Goal: Task Accomplishment & Management: Contribute content

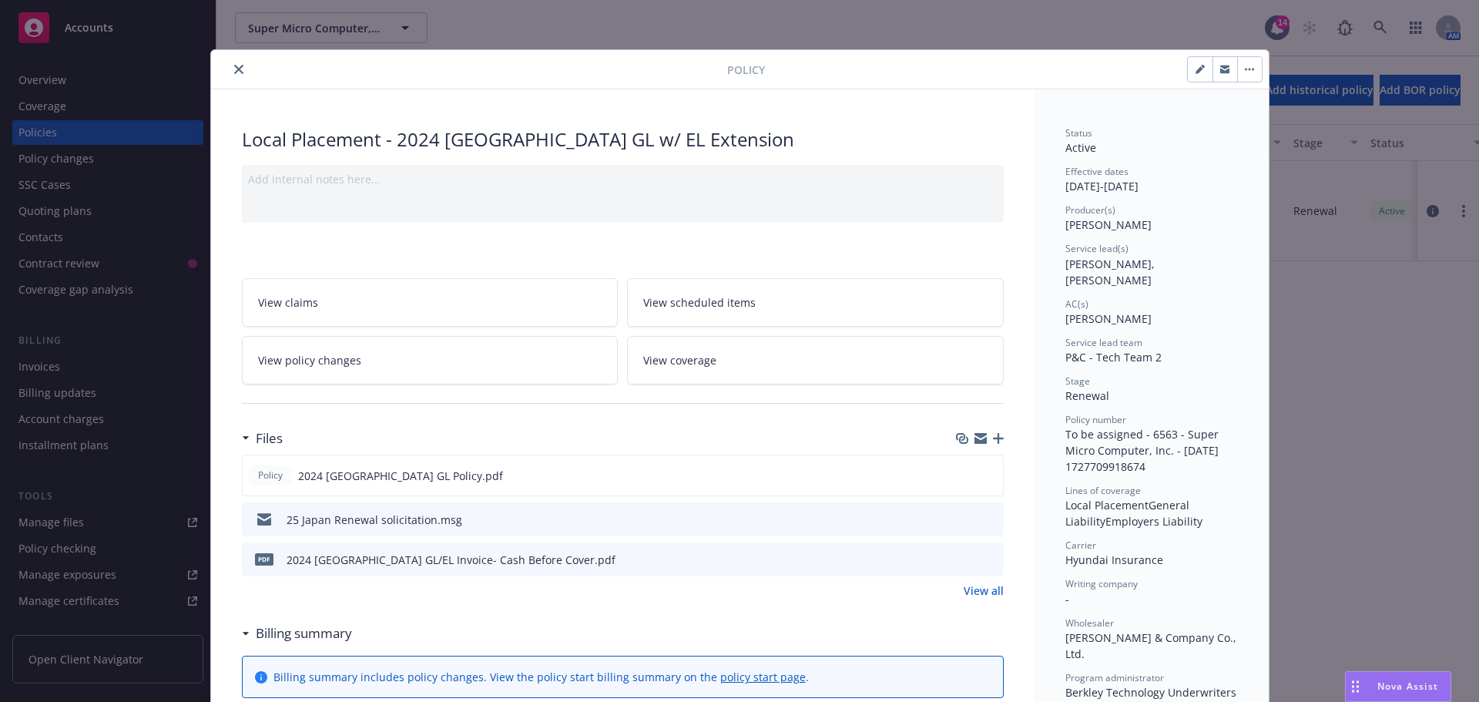
click at [230, 66] on button "close" at bounding box center [239, 69] width 18 height 18
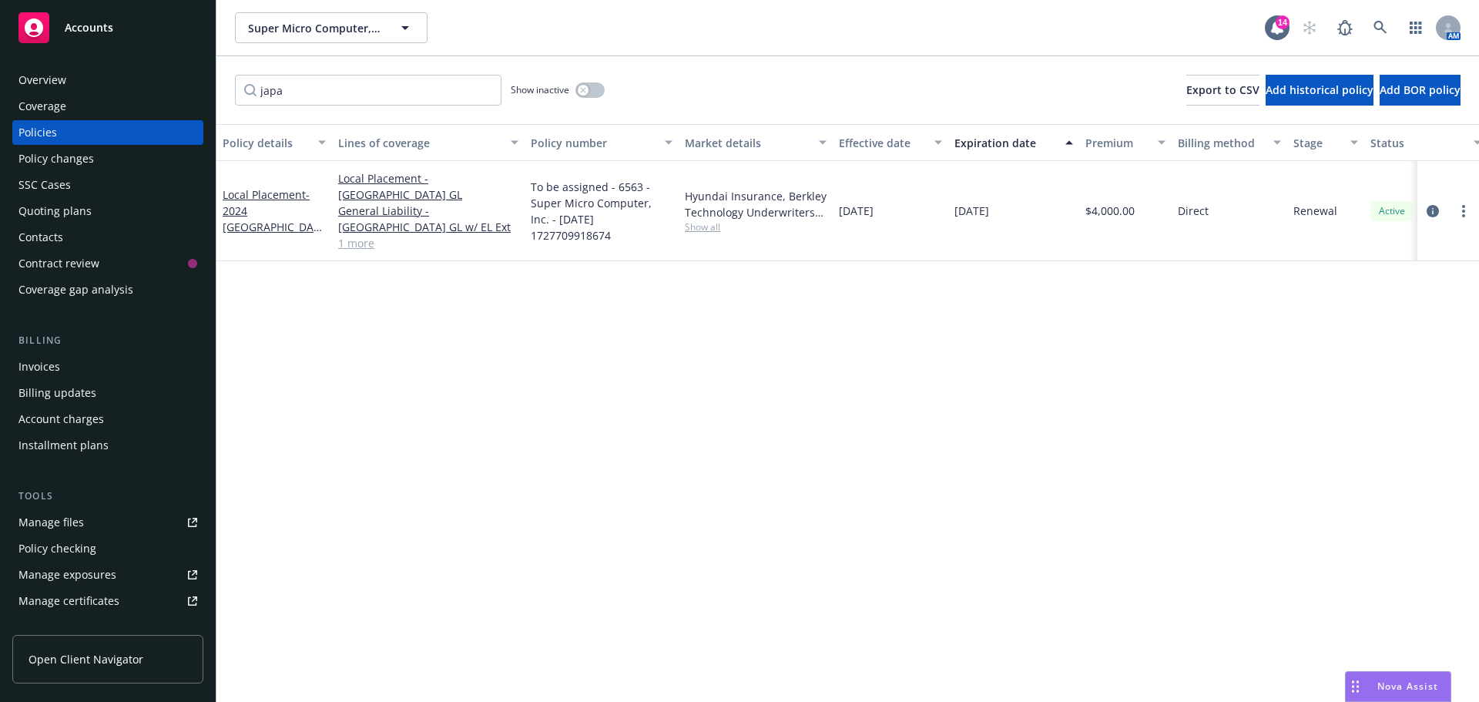
click at [237, 71] on div "japa Show inactive Export to CSV Add historical policy Add BOR policy" at bounding box center [847, 90] width 1262 height 68
click at [106, 130] on div "Policies" at bounding box center [107, 132] width 179 height 25
drag, startPoint x: 323, startPoint y: 96, endPoint x: 262, endPoint y: 80, distance: 62.8
click at [234, 82] on div "japa Show inactive Export to CSV Add historical policy Add BOR policy" at bounding box center [847, 90] width 1262 height 68
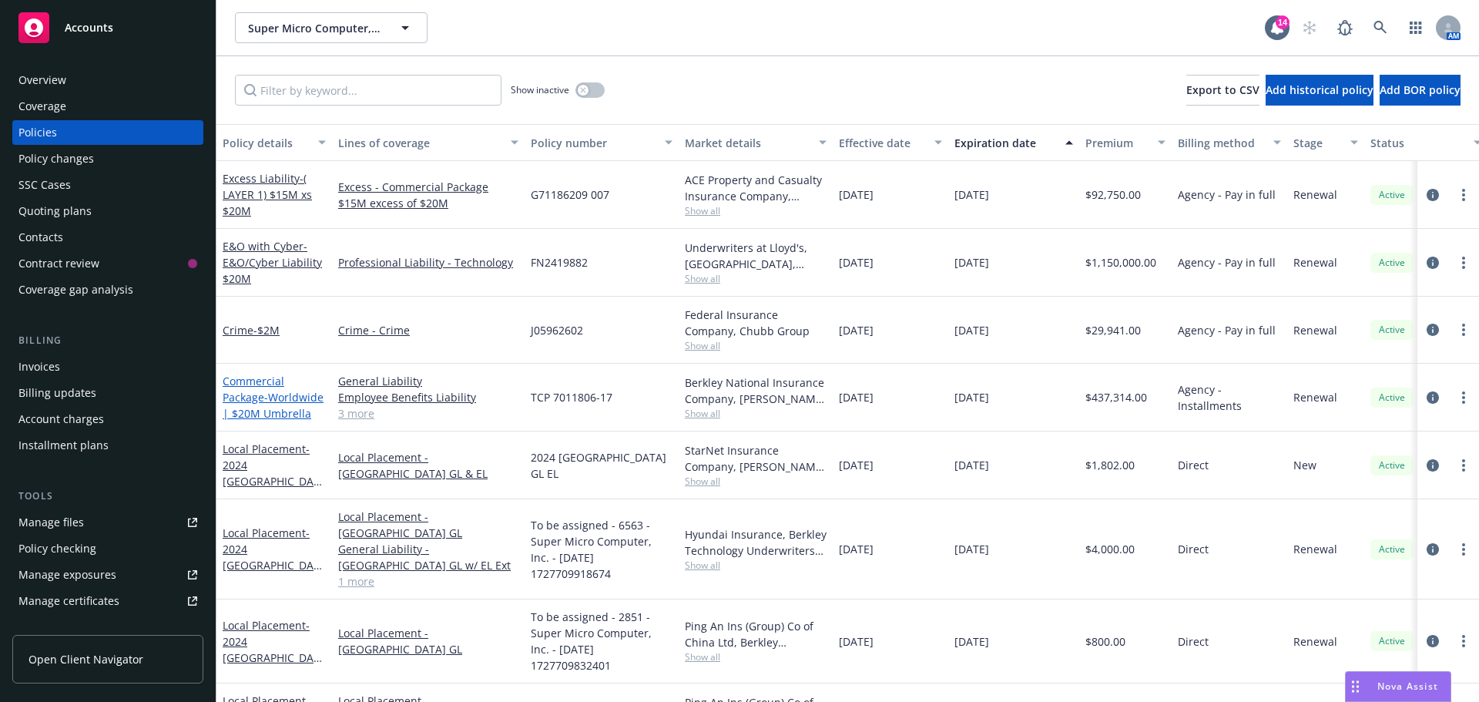
click at [262, 394] on link "Commercial Package - Worldwide | $20M Umbrella" at bounding box center [273, 397] width 101 height 47
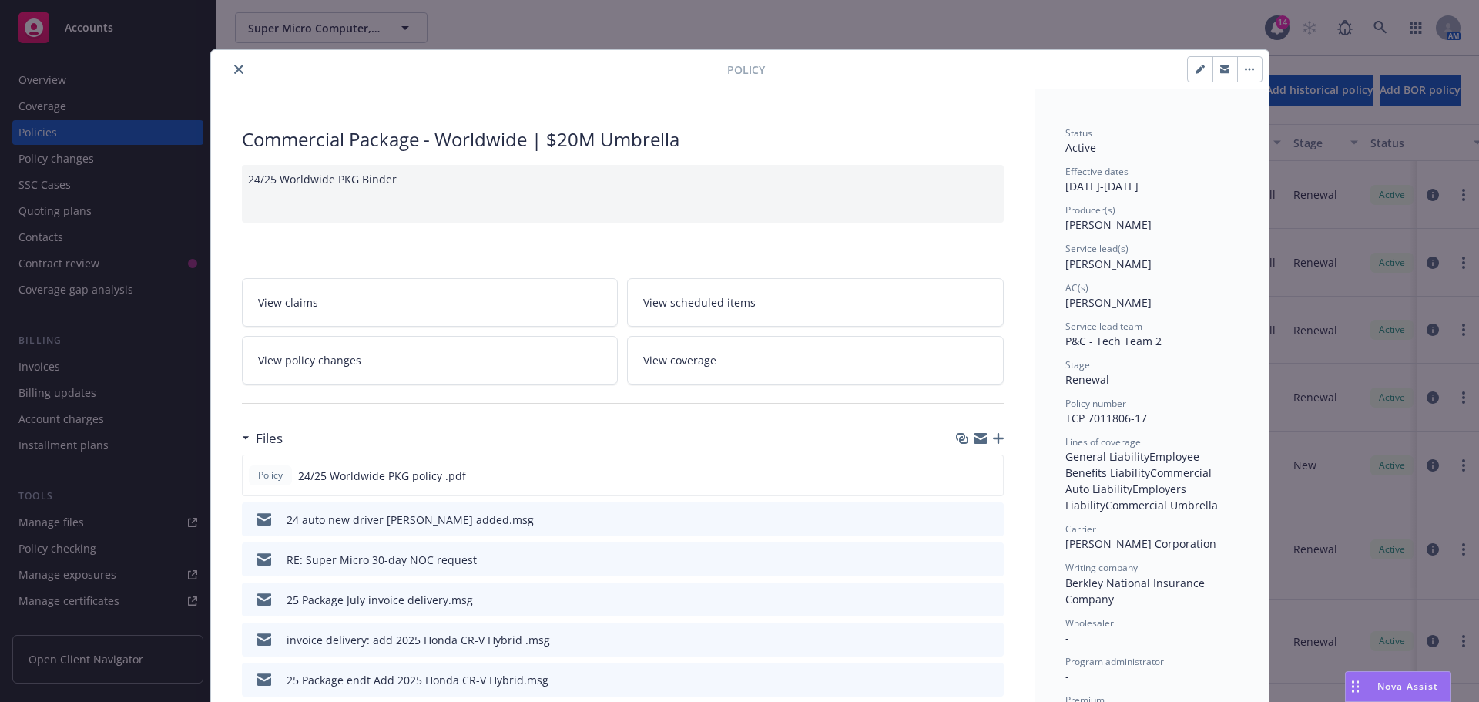
click at [993, 438] on icon "button" at bounding box center [998, 438] width 11 height 11
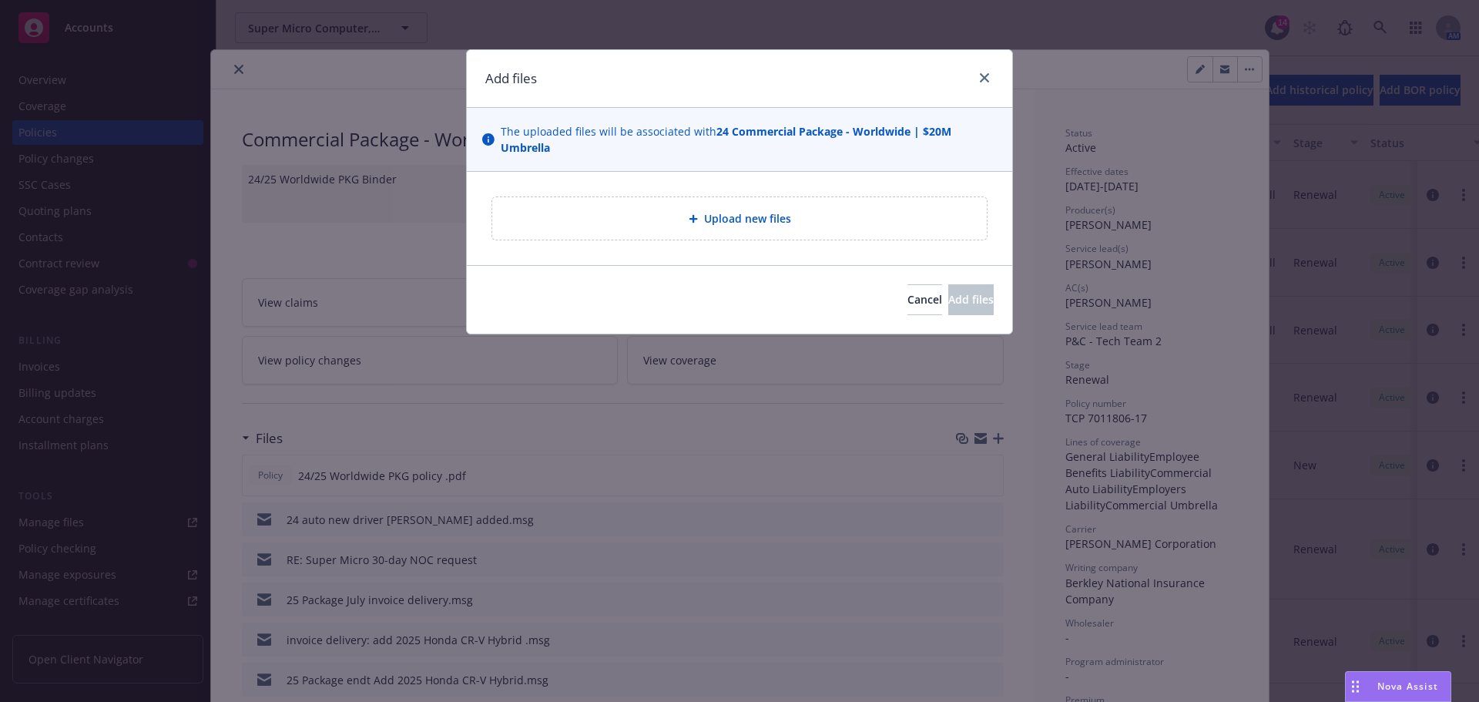
type textarea "x"
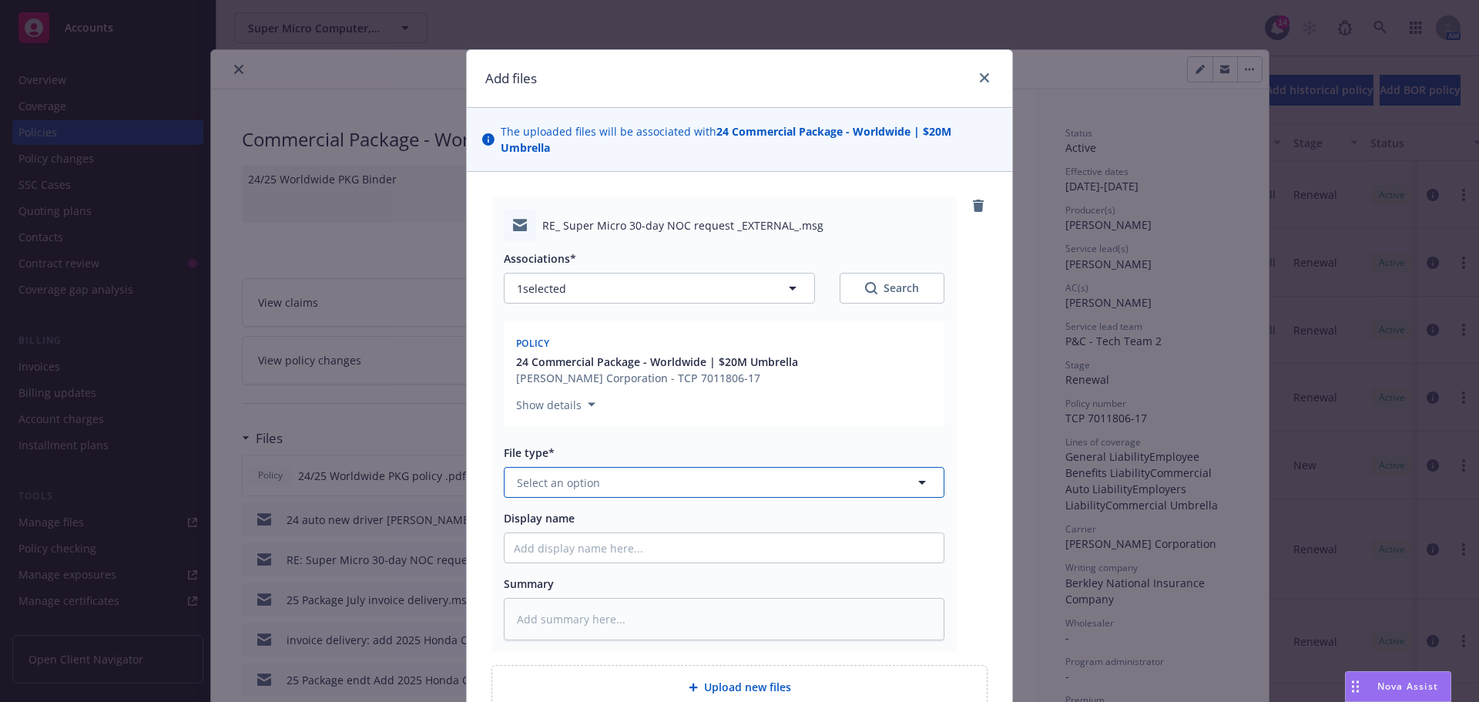
click at [576, 484] on span "Select an option" at bounding box center [558, 482] width 83 height 16
type input "email"
drag, startPoint x: 555, startPoint y: 519, endPoint x: 547, endPoint y: 538, distance: 20.0
click at [554, 520] on div "Email" at bounding box center [724, 525] width 421 height 22
click at [535, 553] on input "Display name" at bounding box center [724, 547] width 439 height 29
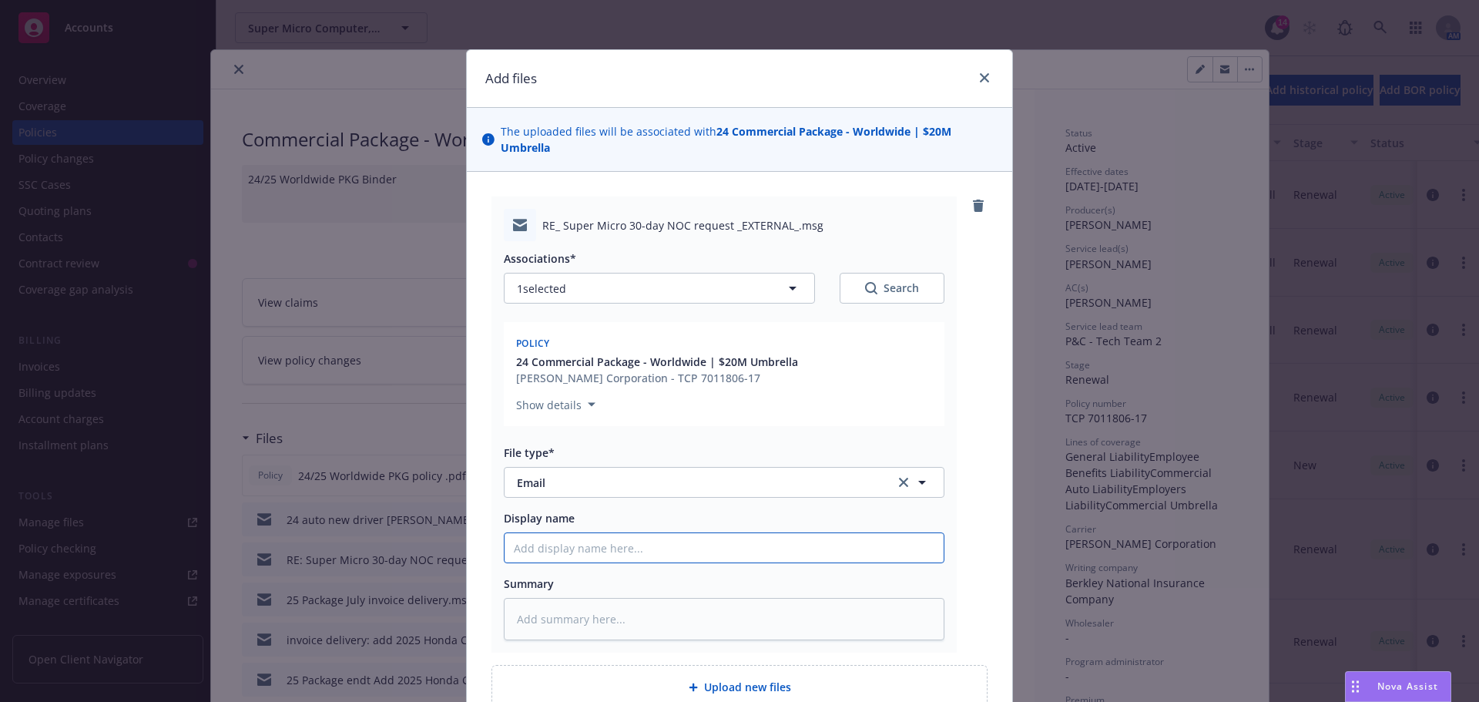
type textarea "x"
type input "N"
type textarea "x"
type input "NOC"
type textarea "x"
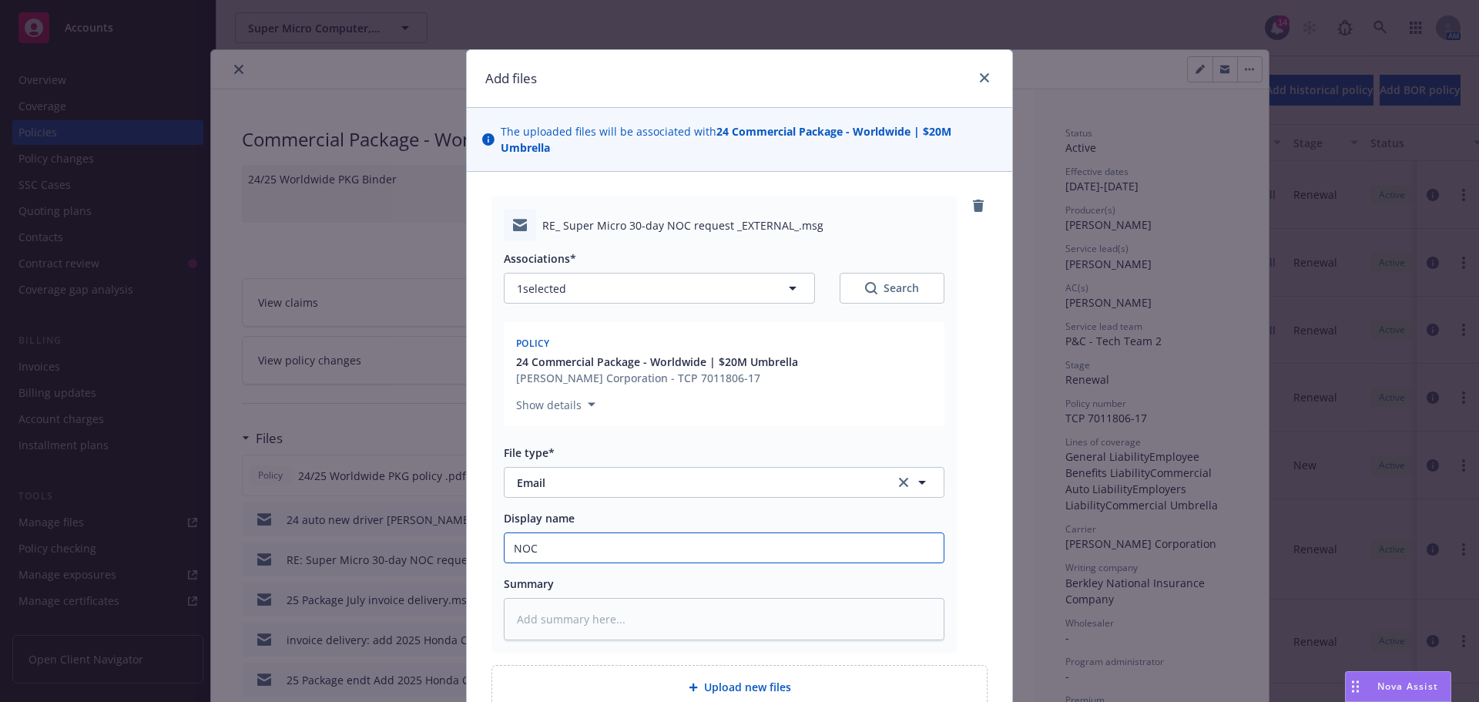
type input "NOC"
type textarea "x"
type input "NOC e"
type textarea "x"
type input "NOC en"
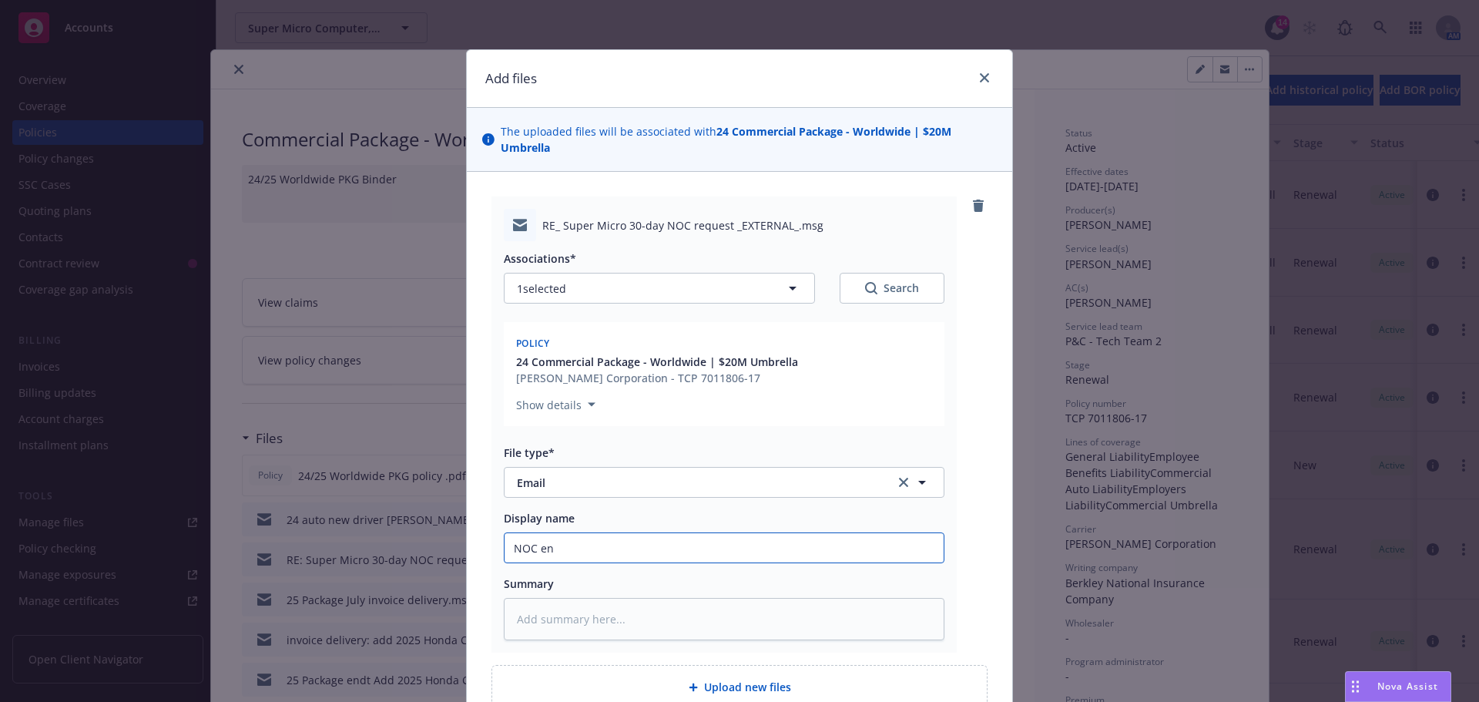
type textarea "x"
type input "NOC endorsement for Phoenix [PERSON_NAME] Industrial Investors LLC"
click at [824, 551] on input "NOC endorsement for Phoenix [PERSON_NAME] Industrial Investors LLC" at bounding box center [724, 547] width 439 height 29
drag, startPoint x: 826, startPoint y: 550, endPoint x: 622, endPoint y: 551, distance: 204.1
click at [622, 551] on input "NOC endorsement for Phoenix [PERSON_NAME] Industrial Investors LLC" at bounding box center [724, 547] width 439 height 29
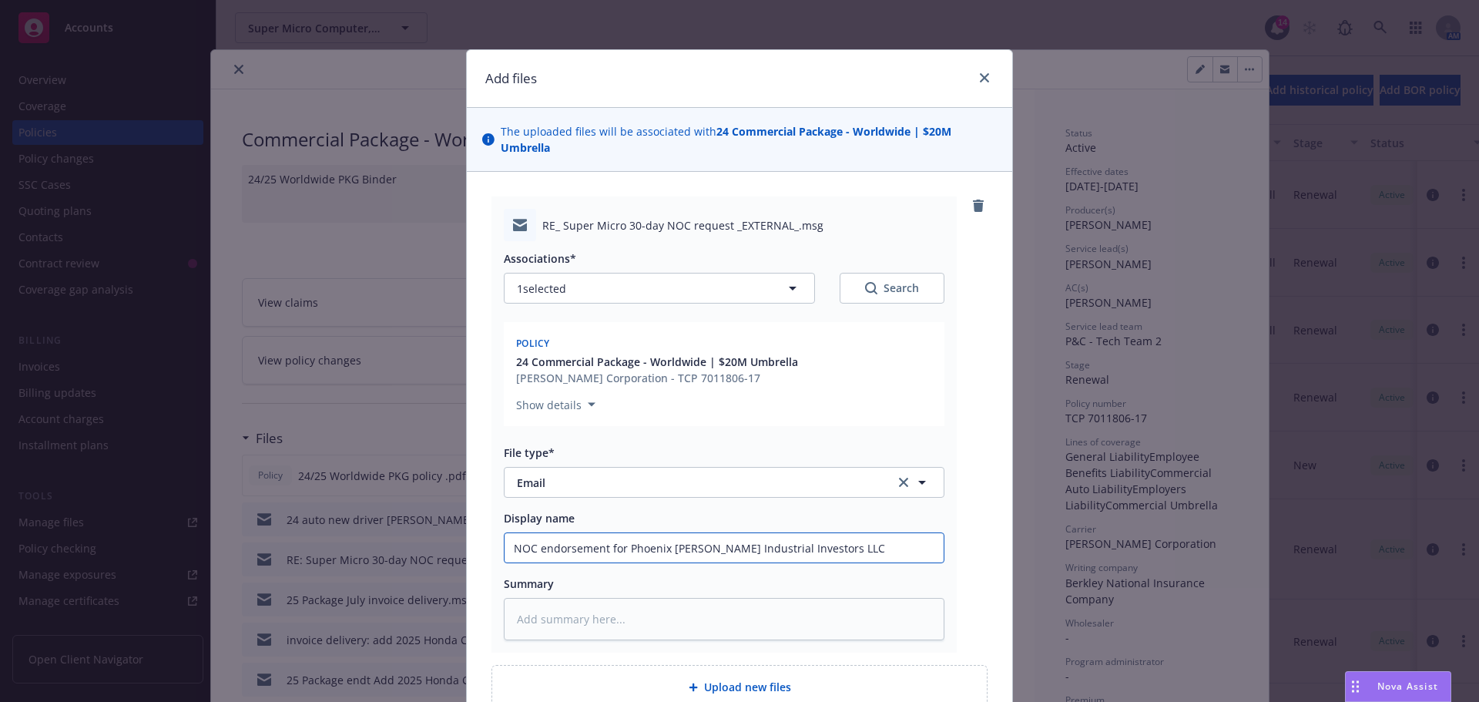
paste input "BPP Pacific Industrial CA REIT Owner 2 LLC & LBA Inc."
type textarea "x"
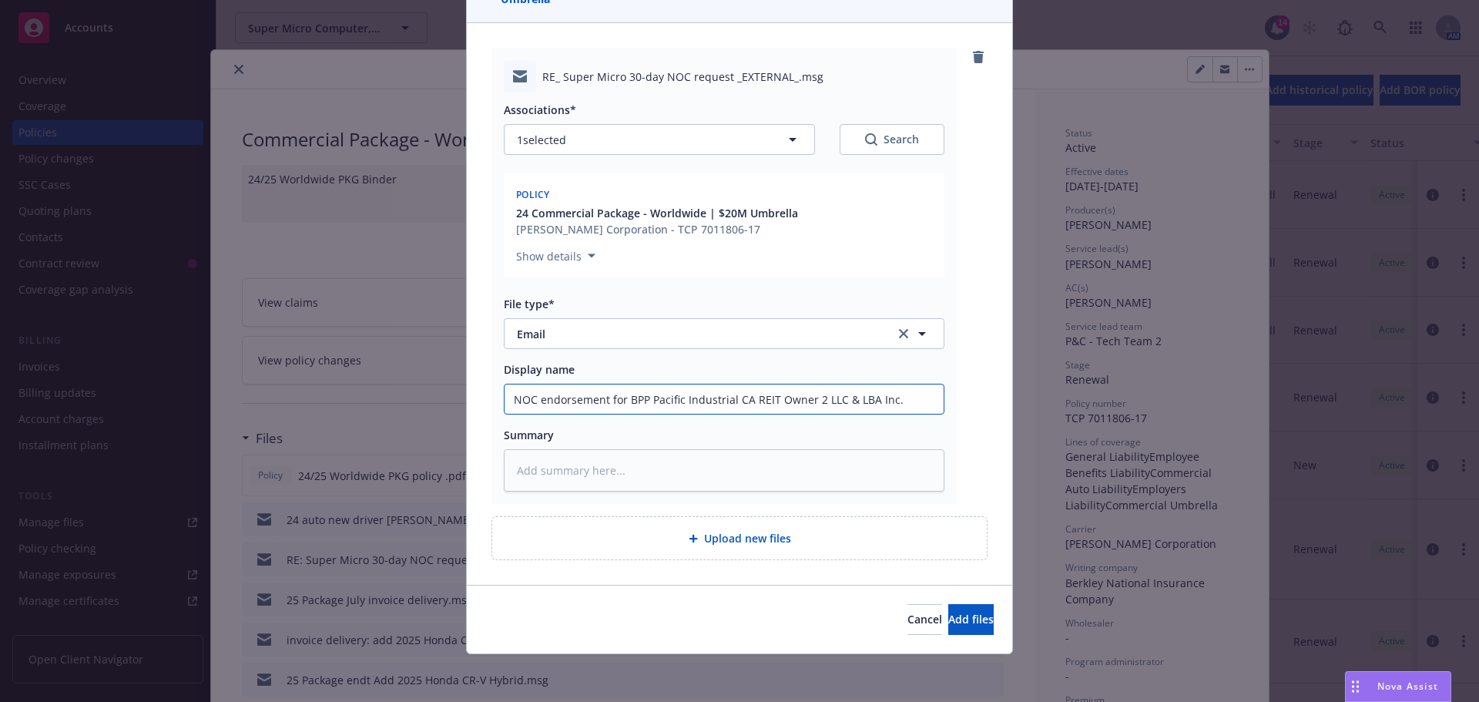
scroll to position [150, 0]
type input "NOC endorsement for BPP Pacific Industrial CA REIT Owner 2 LLC & LBA Inc."
type textarea "x"
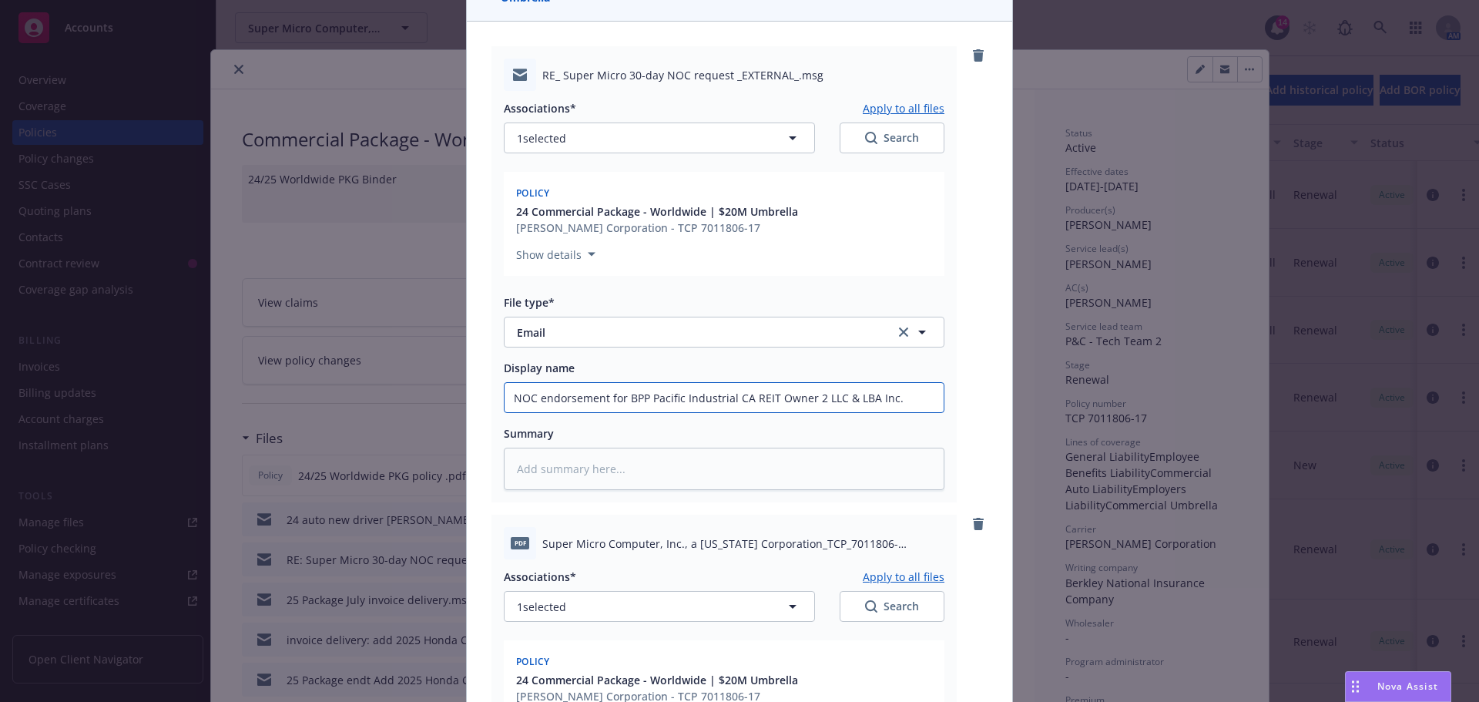
scroll to position [381, 0]
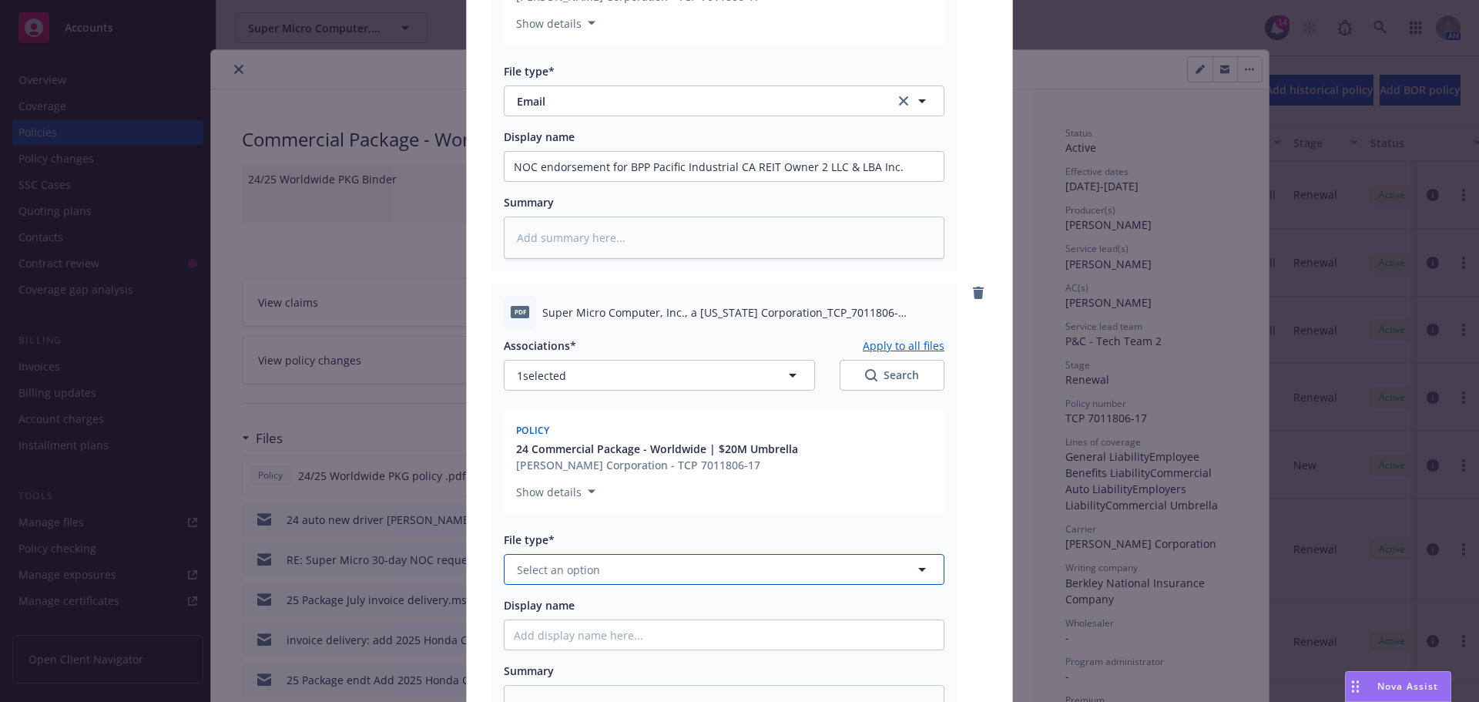
click at [597, 569] on button "Select an option" at bounding box center [724, 569] width 441 height 31
type input "endo"
click at [592, 609] on div "Endorsement" at bounding box center [724, 612] width 421 height 22
click at [548, 181] on input "Display name" at bounding box center [724, 166] width 439 height 29
type textarea "x"
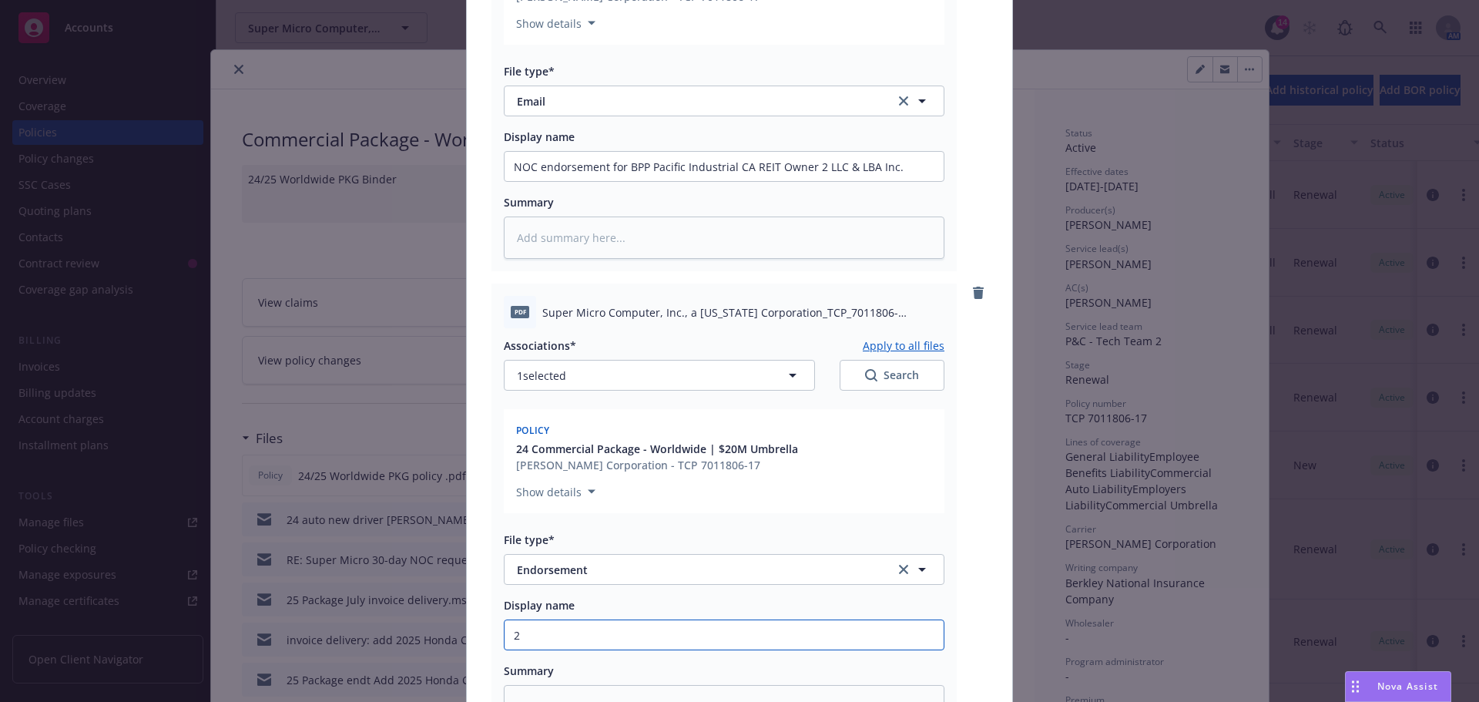
type input "25"
type textarea "x"
type input "25"
type textarea "x"
type input "25"
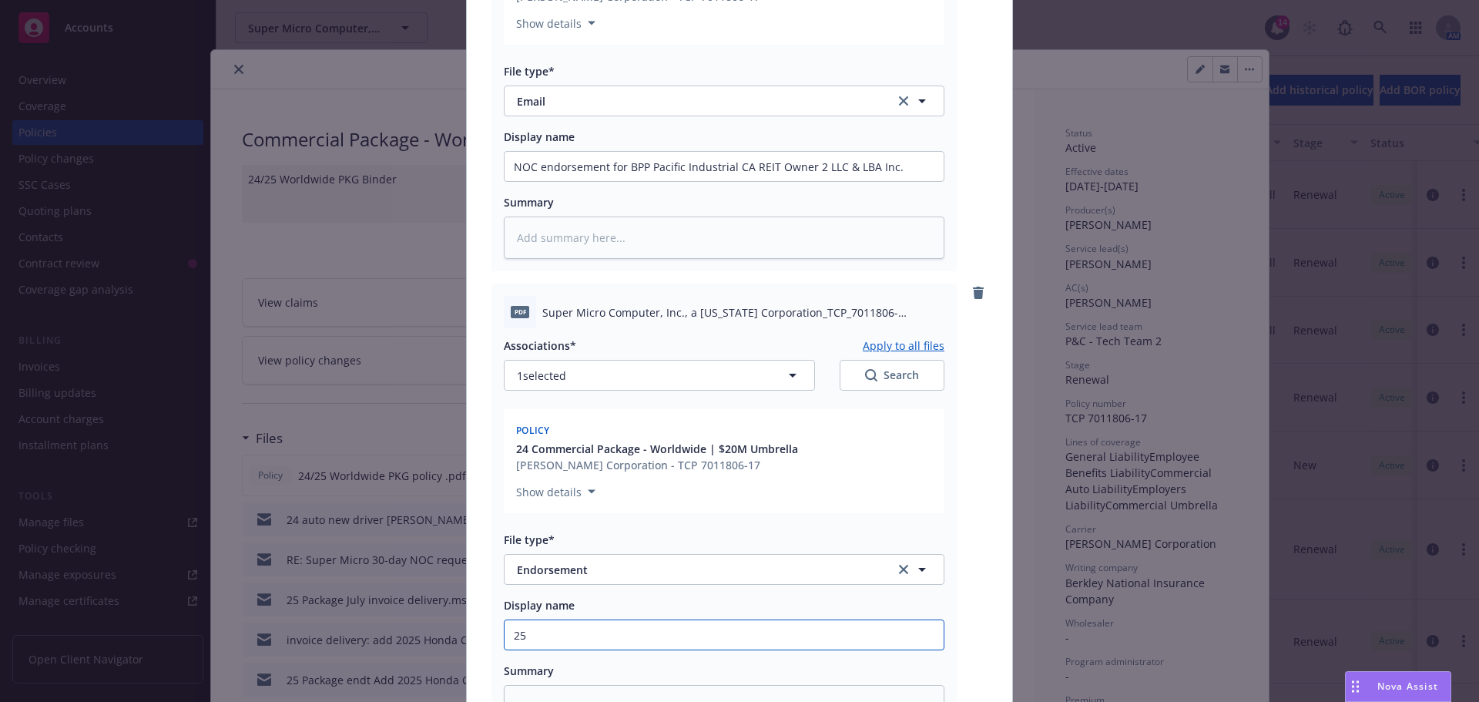
type textarea "x"
type input "2"
type textarea "x"
type input "24"
type textarea "x"
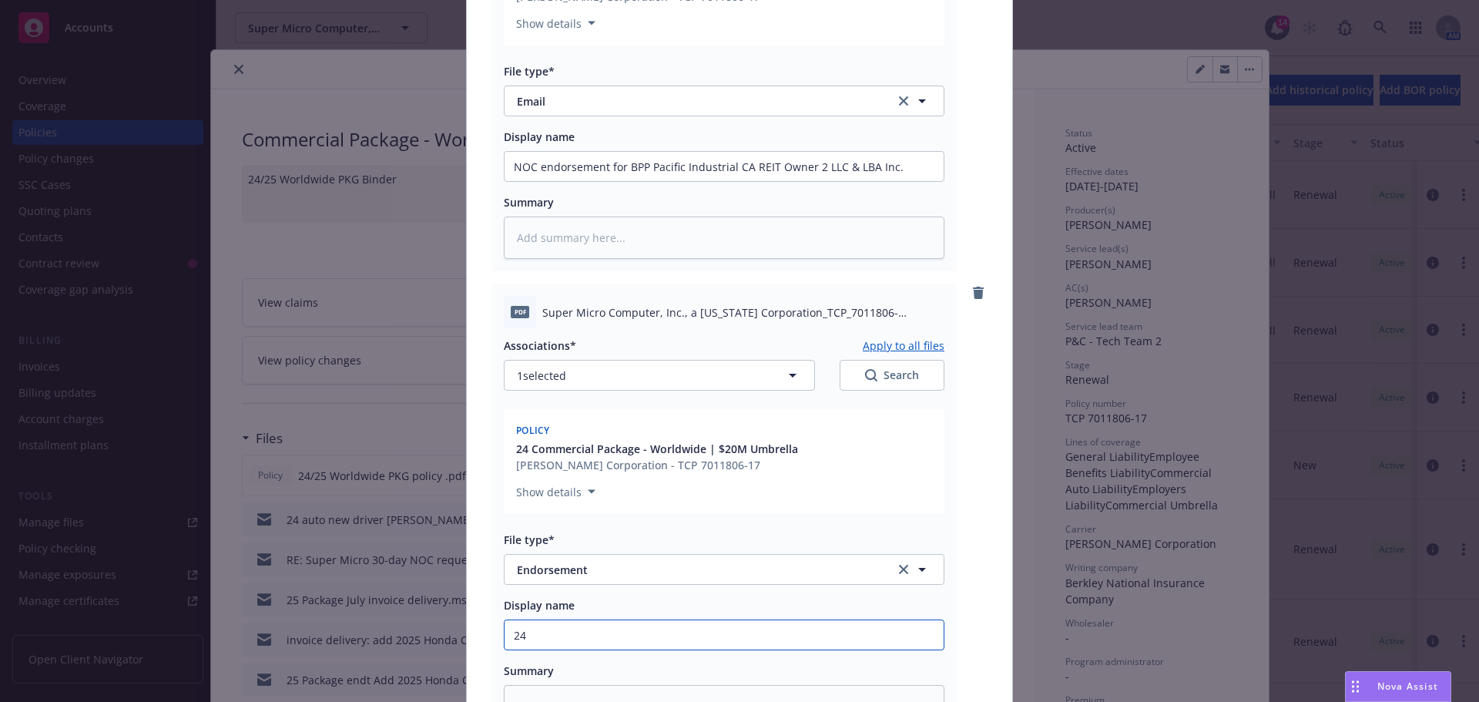
type input "24"
type textarea "x"
type input "24 P"
type textarea "x"
type input "24 Pa"
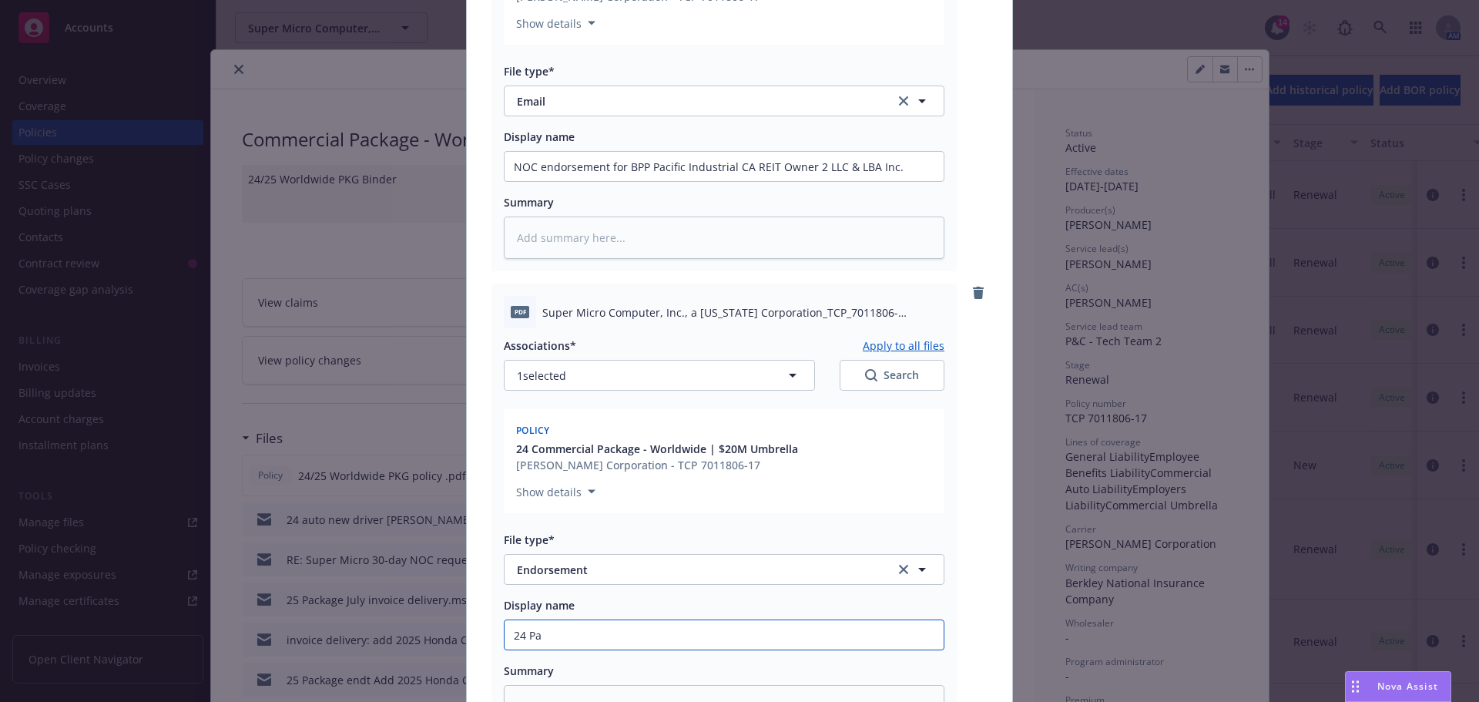
type textarea "x"
type input "24 Pac"
type textarea "x"
type input "24 Pack"
type textarea "x"
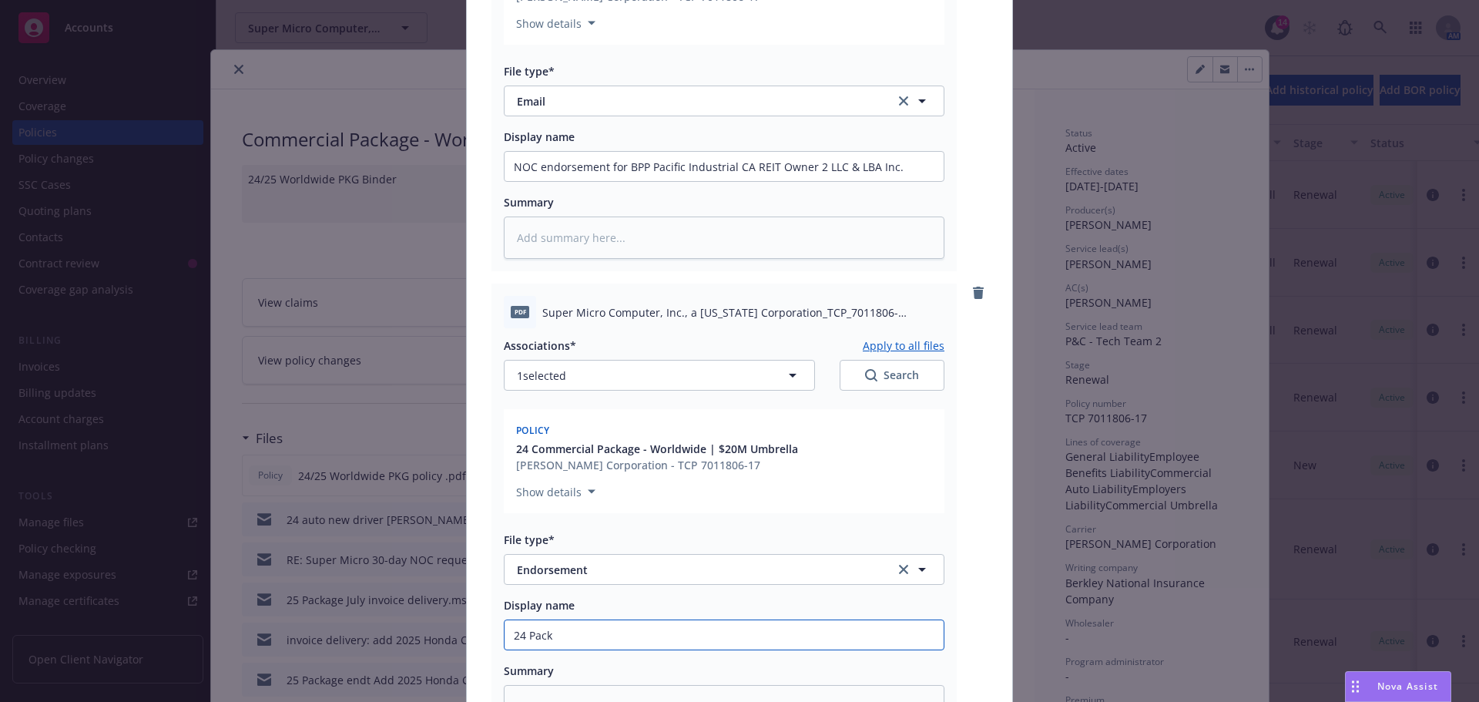
type input "24 Packa"
type textarea "x"
type input "24 Packag"
type textarea "x"
type input "24 Package"
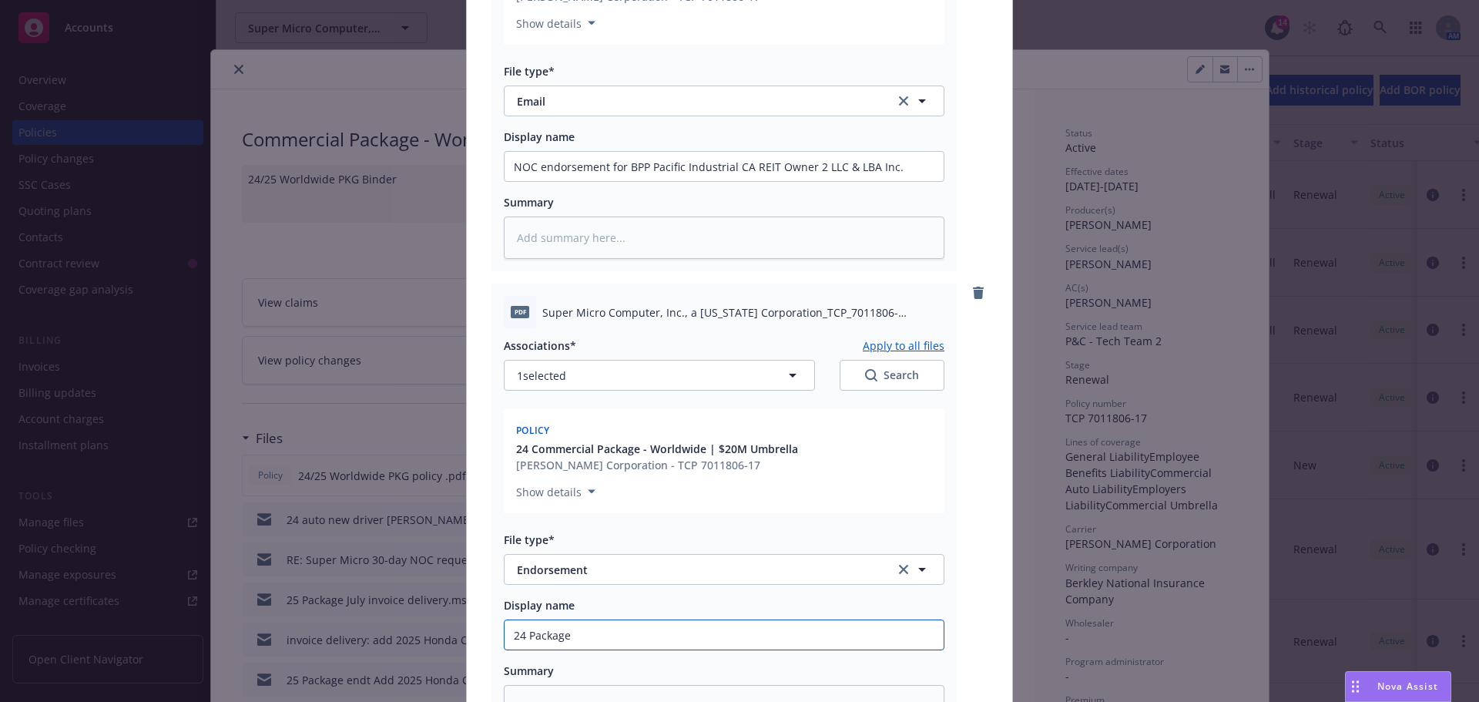
type textarea "x"
type input "24 Package"
type textarea "x"
type input "24 Package e"
type textarea "x"
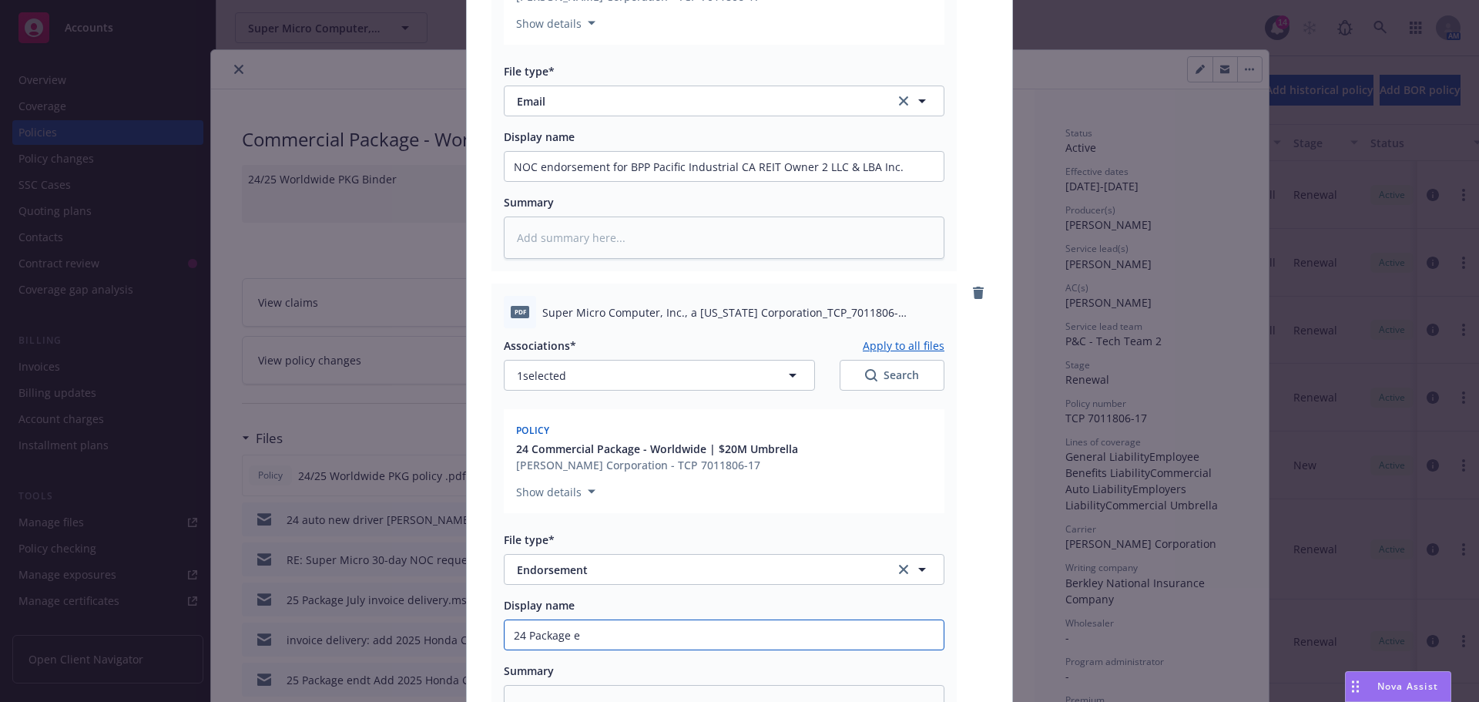
type input "24 Package en"
type textarea "x"
type input "24 Package end"
type textarea "x"
type input "24 Package endt"
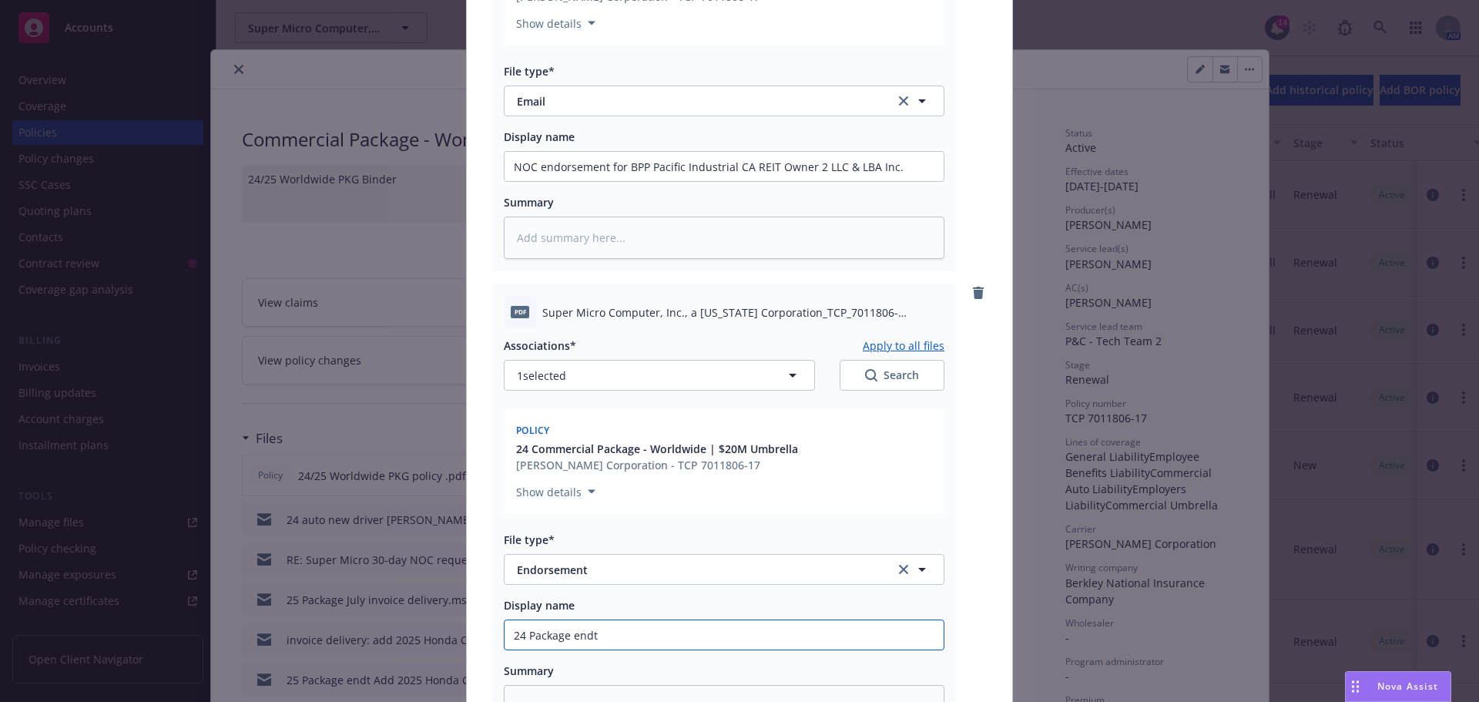
type textarea "x"
type input "24 Package endt#"
type textarea "x"
type input "24 Package endt#1"
type textarea "x"
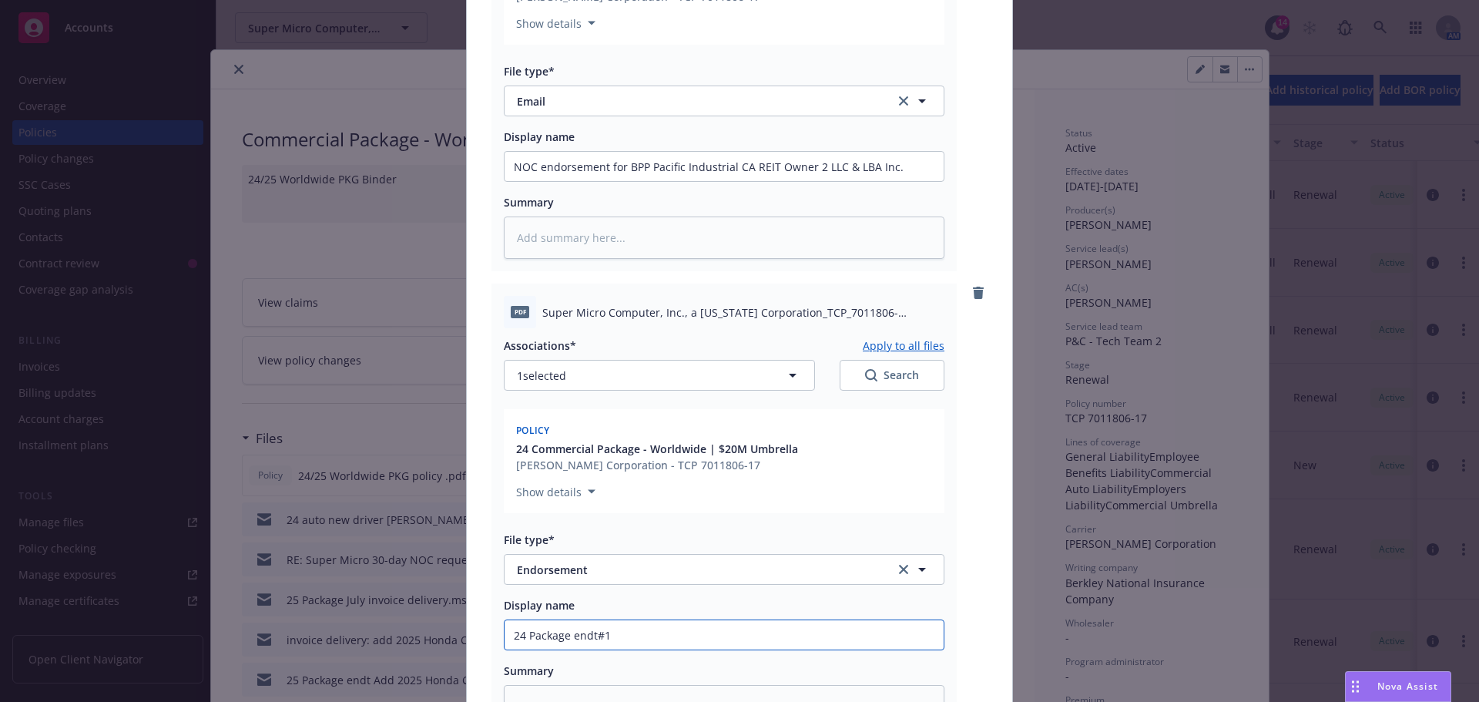
type input "24 Package endt#10"
type textarea "x"
type input "24 Package endt#10"
drag, startPoint x: 900, startPoint y: 166, endPoint x: 589, endPoint y: 180, distance: 310.8
click at [382, 177] on div "Add files The uploaded files will be associated with 24 Commercial Package - Wo…" at bounding box center [739, 351] width 1479 height 702
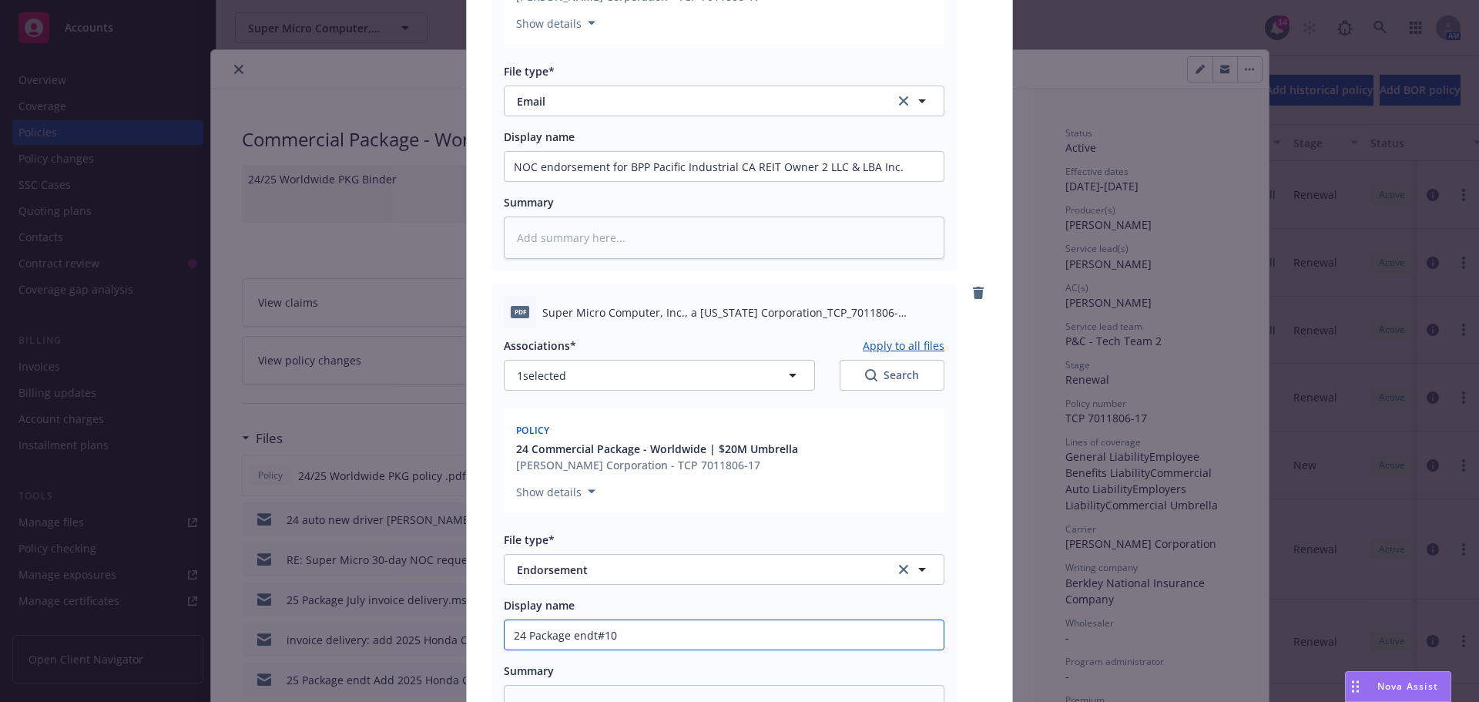
click at [654, 181] on input "24 Package endt#10" at bounding box center [724, 166] width 439 height 29
paste input "NOC endorsement for BPP Pacific Industrial CA REIT Owner 2 LLC & LBA Inc."
type textarea "x"
type input "24 Package endt#10 NOC endorsement for BPP Pacific Industrial CA REIT Owner 2 L…"
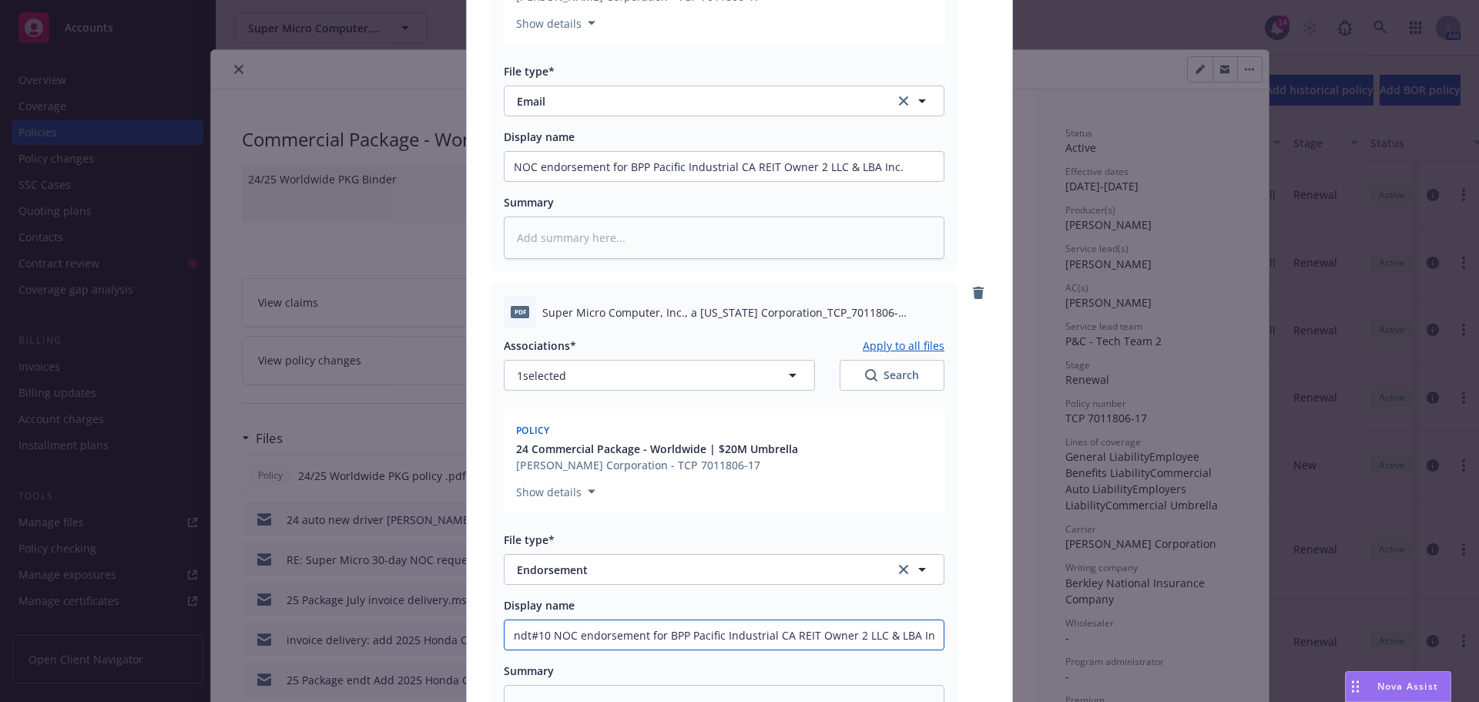
drag, startPoint x: 641, startPoint y: 631, endPoint x: 572, endPoint y: 636, distance: 68.8
click at [572, 181] on input "24 Package endt#10 NOC endorsement for BPP Pacific Industrial CA REIT Owner 2 L…" at bounding box center [724, 166] width 439 height 29
type textarea "x"
type input "24 Package endt#10 NOC for BPP Pacific Industrial CA REIT Owner 2 LLC & LBA Inc."
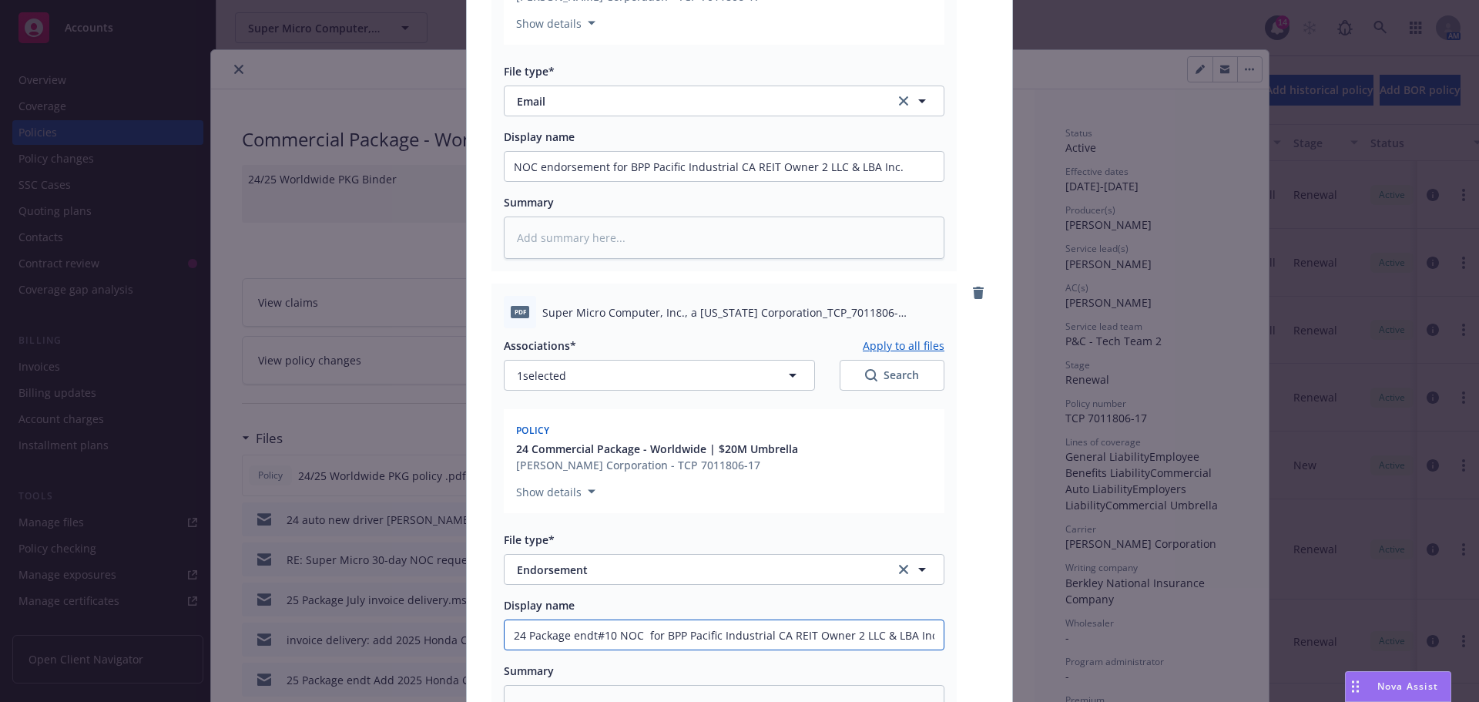
drag, startPoint x: 611, startPoint y: 639, endPoint x: 649, endPoint y: 652, distance: 40.4
click at [611, 181] on input "24 Package endt#10 NOC for BPP Pacific Industrial CA REIT Owner 2 LLC & LBA Inc." at bounding box center [724, 166] width 439 height 29
type textarea "x"
type input "24 Package endt#10 NOC for BPP Pacific Industrial CA REIT Owner 2 LLC & LBA Inc."
type textarea "x"
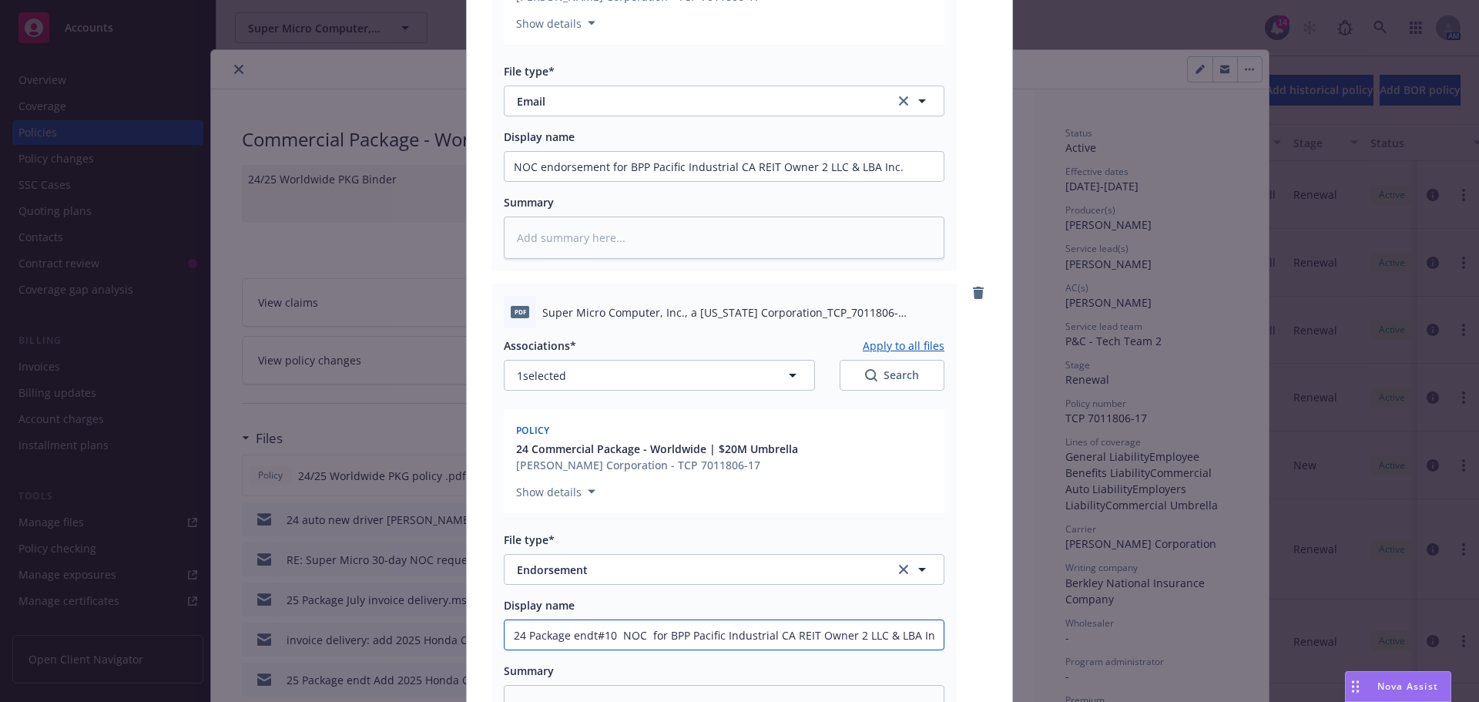
type input "24 Package endt#10 3 NOC for BPP Pacific Industrial CA REIT Owner 2 LLC & LBA I…"
type textarea "x"
type input "24 Package endt#10 30 NOC for BPP Pacific Industrial CA REIT Owner 2 LLC & LBA …"
type textarea "x"
type input "24 Package endt#10 30- NOC for BPP Pacific Industrial CA REIT Owner 2 LLC & LBA…"
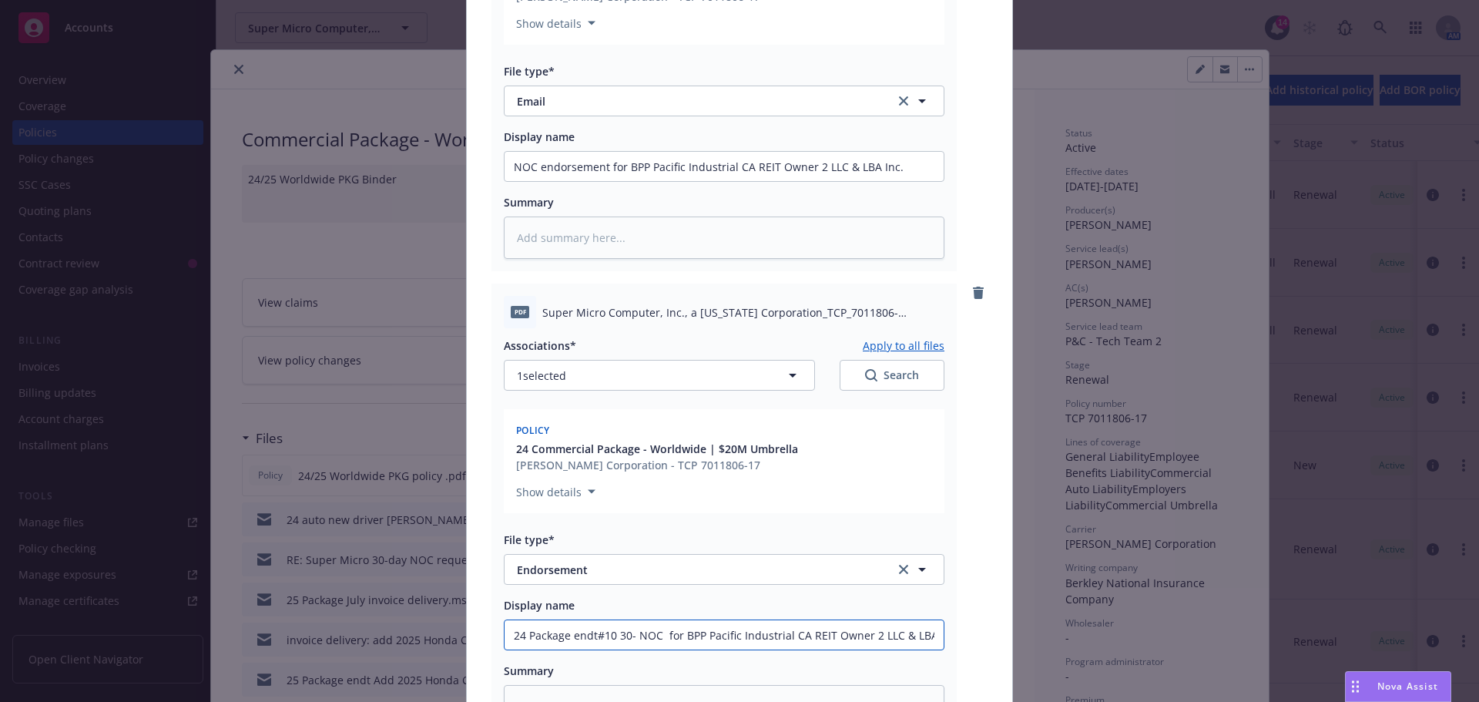
type textarea "x"
type input "24 Package endt#10 30-d NOC for BPP Pacific Industrial CA REIT Owner 2 LLC & LB…"
type textarea "x"
type input "24 Package endt#10 30-da NOC for BPP Pacific Industrial CA REIT Owner 2 LLC & L…"
type textarea "x"
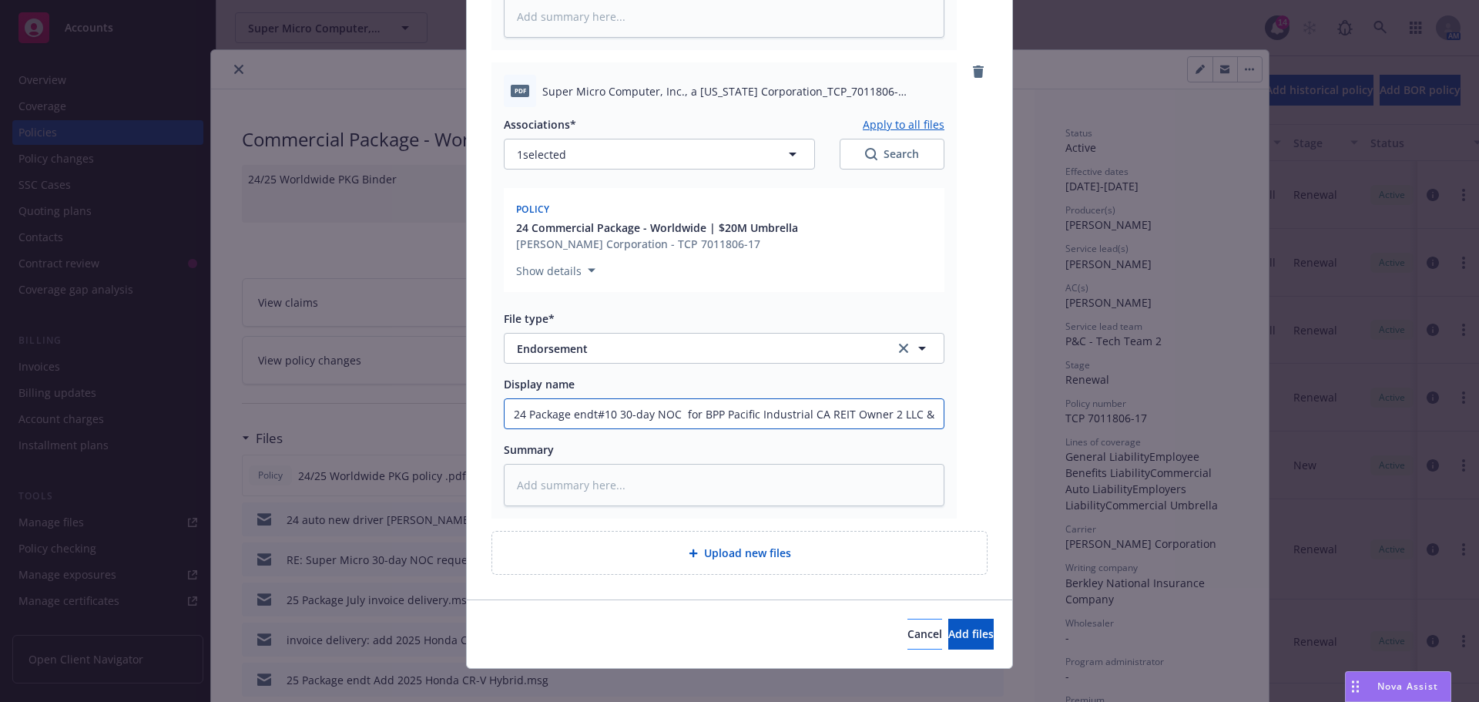
scroll to position [619, 0]
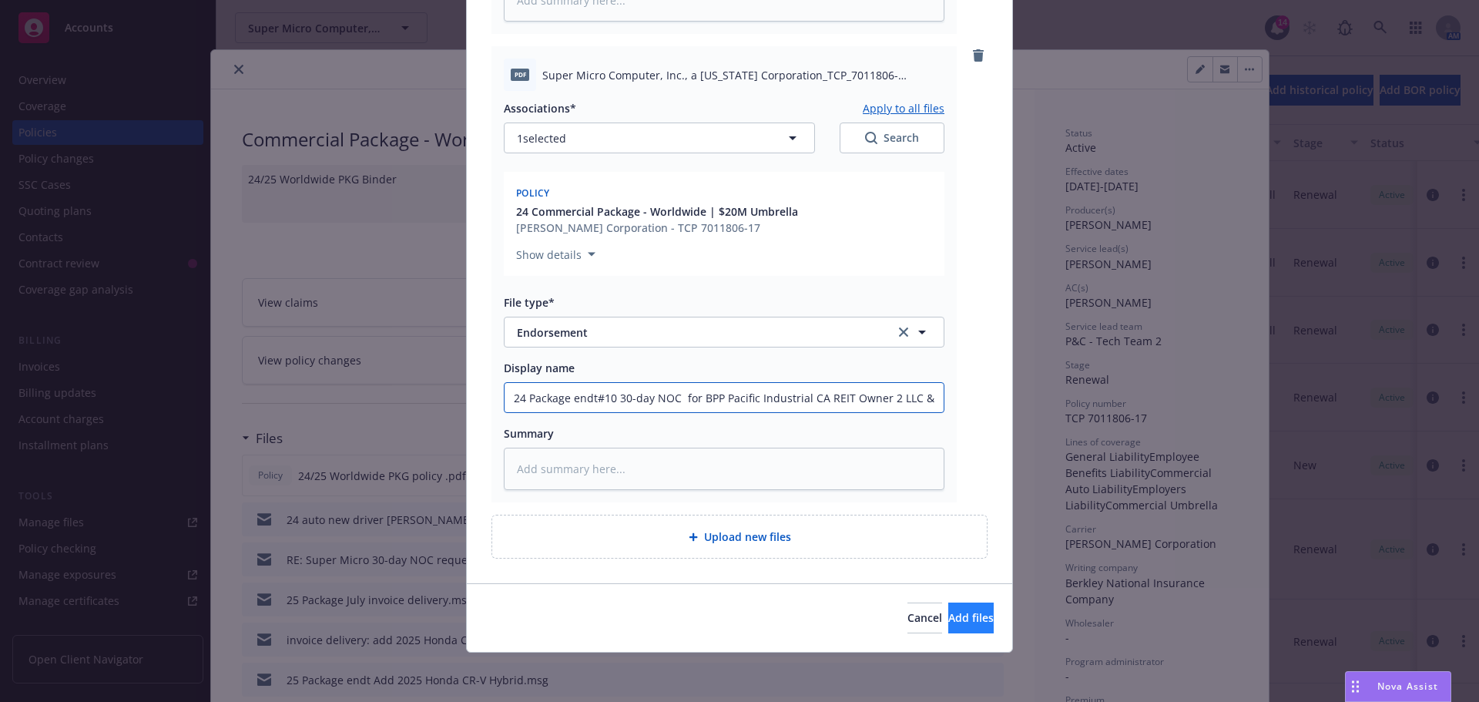
type input "24 Package endt#10 30-day NOC for BPP Pacific Industrial CA REIT Owner 2 LLC & …"
click at [948, 612] on span "Add files" at bounding box center [970, 617] width 45 height 15
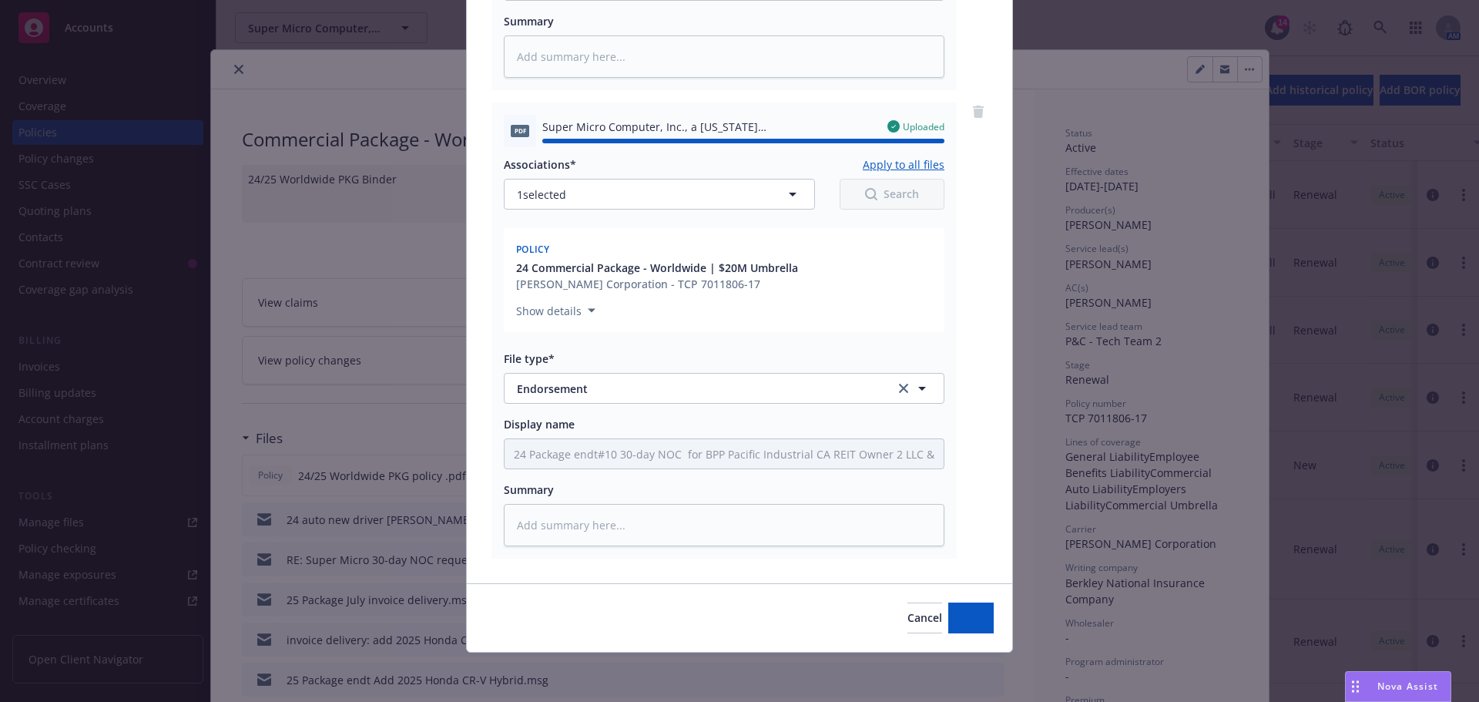
type textarea "x"
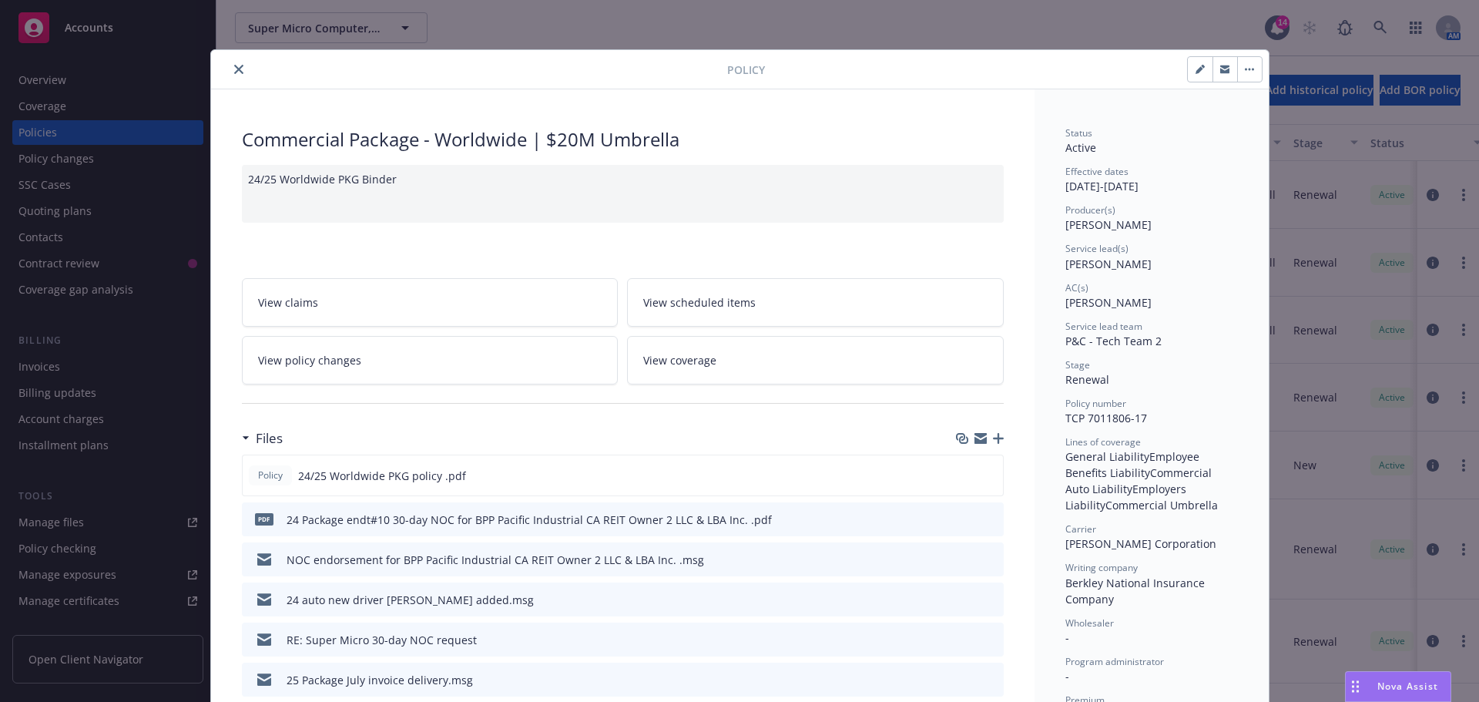
click at [234, 65] on icon "close" at bounding box center [238, 69] width 9 height 9
